Goal: Check status: Check status

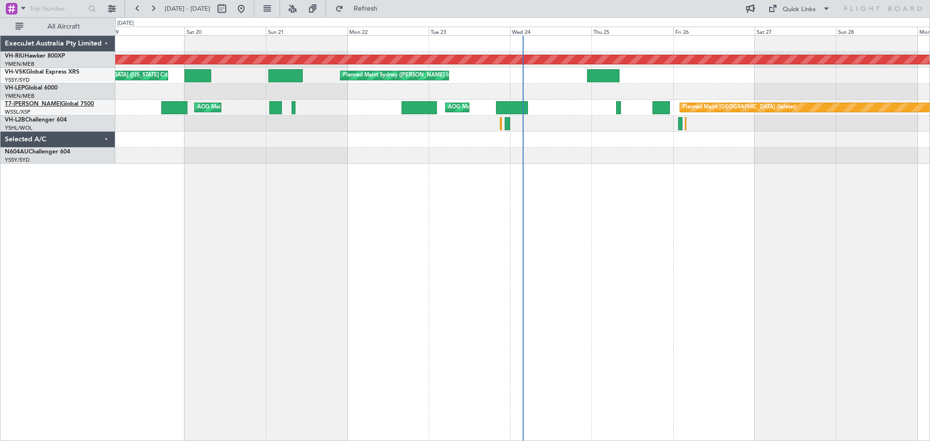
click at [18, 104] on span "T7-[PERSON_NAME]" at bounding box center [33, 104] width 56 height 6
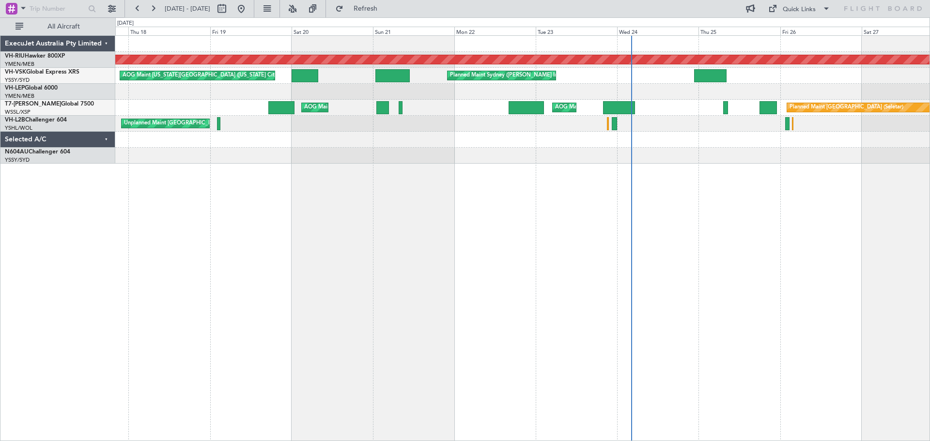
click at [232, 100] on div "Planned Maint [GEOGRAPHIC_DATA] (Seletar) AOG Maint Singapore (Seletar) AOG Mai…" at bounding box center [522, 108] width 814 height 16
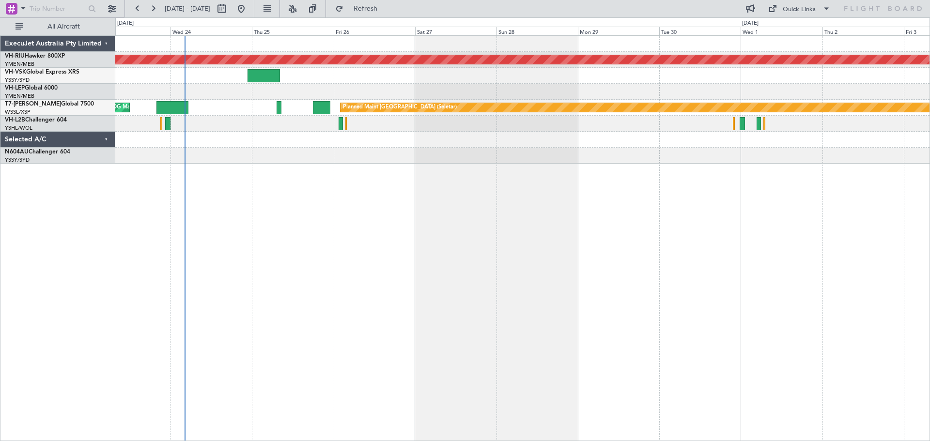
click at [418, 219] on div "Planned Maint [GEOGRAPHIC_DATA] ([GEOGRAPHIC_DATA]) Planned Maint Sydney ([PERS…" at bounding box center [522, 238] width 814 height 406
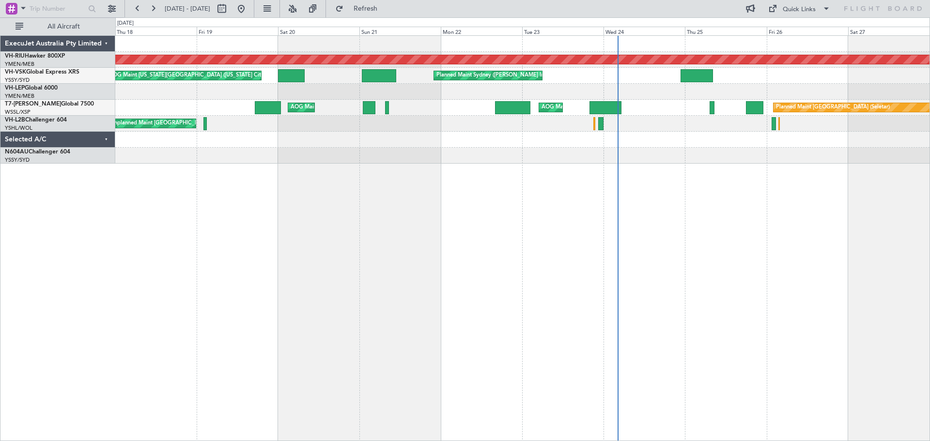
click at [686, 145] on div "Planned Maint [GEOGRAPHIC_DATA] ([GEOGRAPHIC_DATA]) Planned Maint Sydney ([PERS…" at bounding box center [522, 100] width 814 height 128
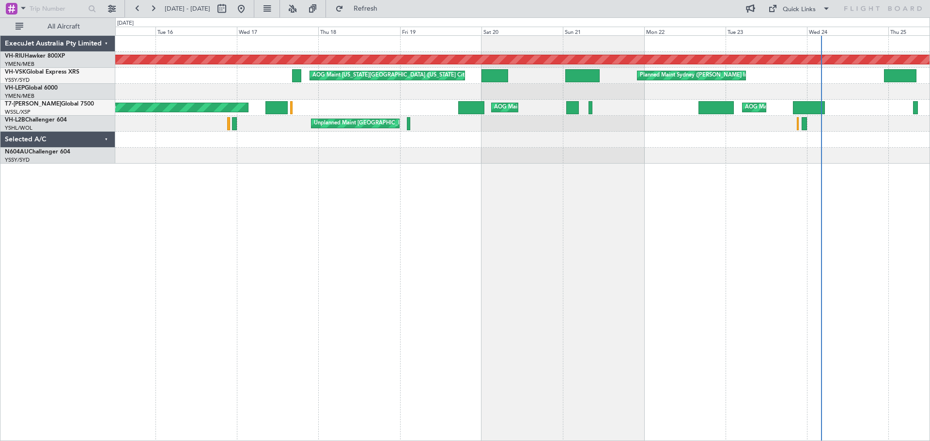
click at [631, 150] on div "Planned Maint [GEOGRAPHIC_DATA] ([GEOGRAPHIC_DATA]) Planned Maint Sydney ([PERS…" at bounding box center [522, 238] width 814 height 406
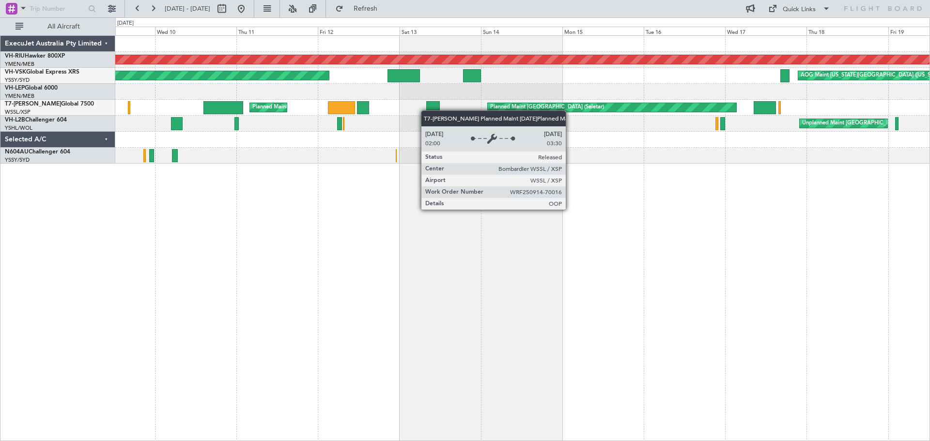
click at [677, 106] on div "Planned Maint [GEOGRAPHIC_DATA] ([GEOGRAPHIC_DATA]) AOG Maint [US_STATE][GEOGRA…" at bounding box center [522, 100] width 814 height 128
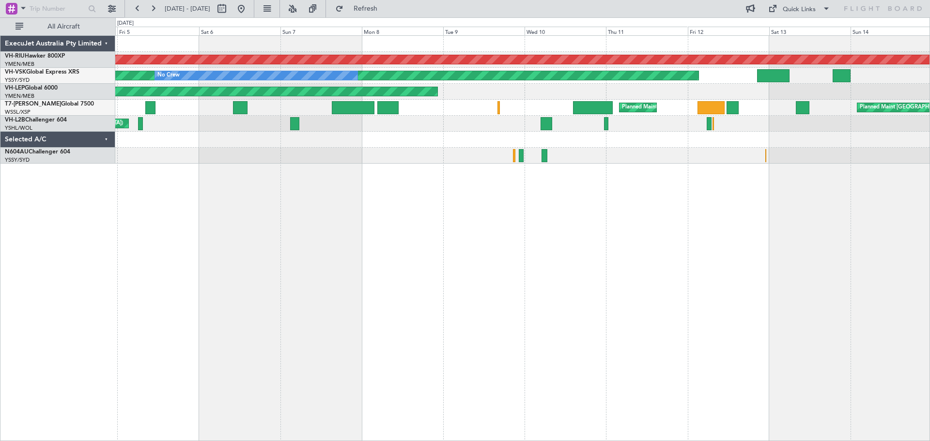
click at [522, 113] on div "Planned Maint [GEOGRAPHIC_DATA] ([GEOGRAPHIC_DATA]) Unplanned Maint Sydney ([PE…" at bounding box center [522, 100] width 814 height 128
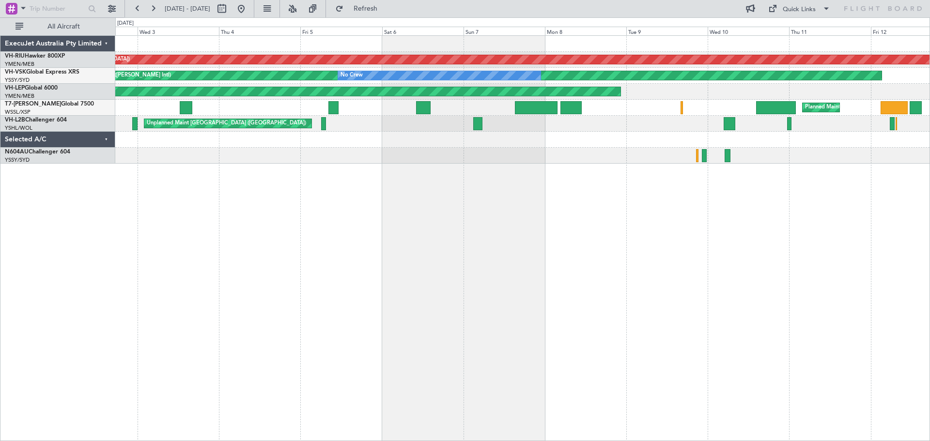
click at [486, 130] on div "Unplanned Maint [GEOGRAPHIC_DATA] ([GEOGRAPHIC_DATA])" at bounding box center [522, 124] width 814 height 16
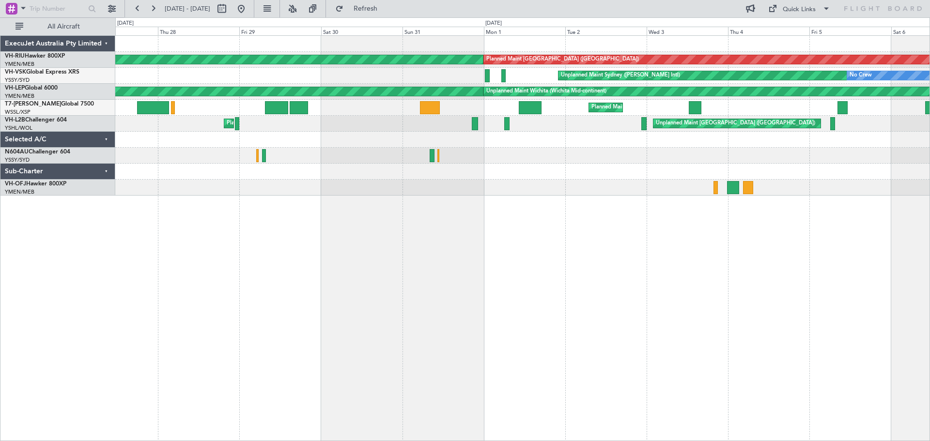
click at [637, 132] on div "Planned Maint [GEOGRAPHIC_DATA] ([GEOGRAPHIC_DATA]) Planned Maint [GEOGRAPHIC_D…" at bounding box center [522, 116] width 814 height 160
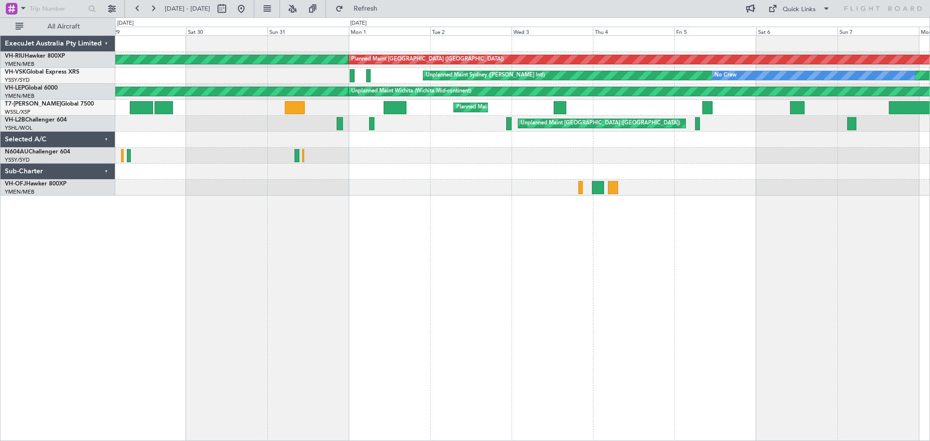
click at [442, 180] on div "Planned Maint [GEOGRAPHIC_DATA] ([GEOGRAPHIC_DATA]) Planned Maint [GEOGRAPHIC_D…" at bounding box center [522, 116] width 814 height 160
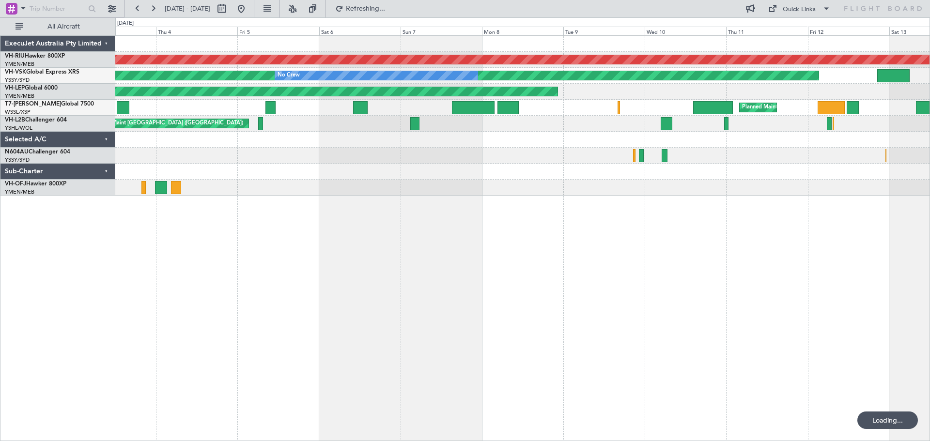
click at [426, 161] on div "Planned Maint [GEOGRAPHIC_DATA] ([GEOGRAPHIC_DATA]) Unplanned Maint Sydney ([PE…" at bounding box center [522, 116] width 814 height 160
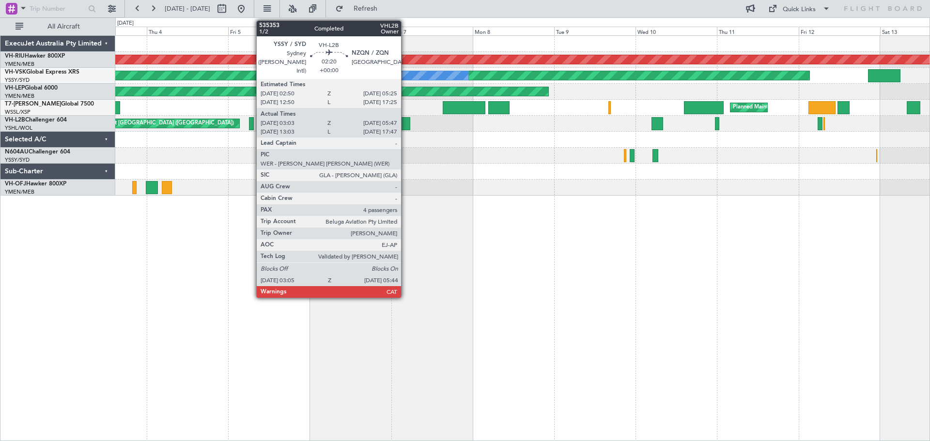
click at [405, 123] on div at bounding box center [405, 123] width 9 height 13
